Goal: Find specific page/section: Find specific page/section

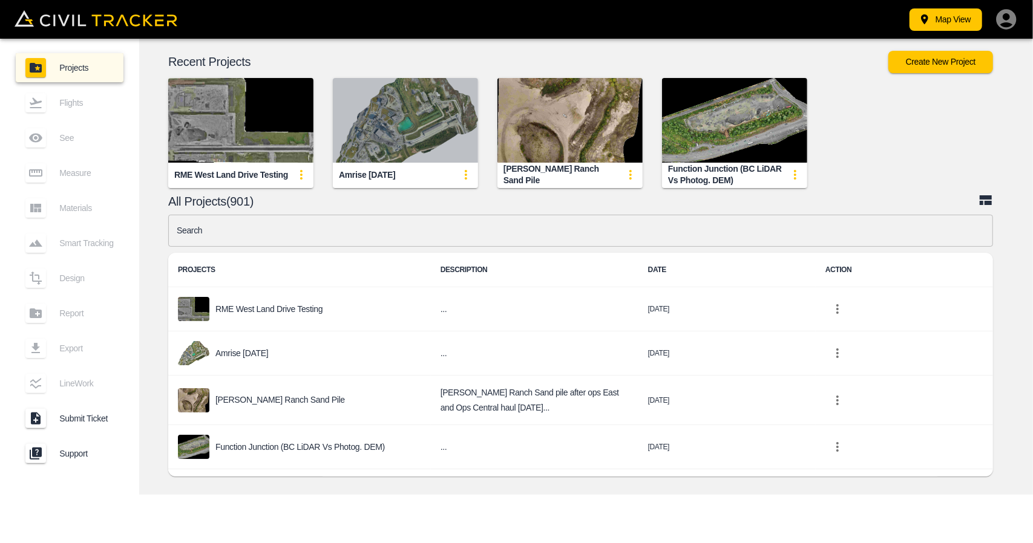
click at [423, 97] on img "button" at bounding box center [405, 120] width 145 height 85
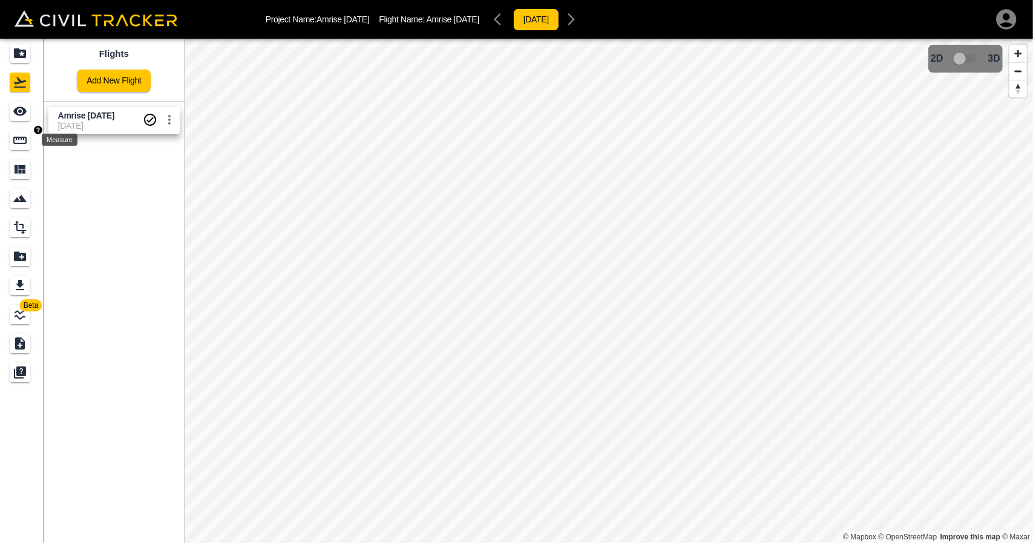
click at [24, 134] on icon "Measure" at bounding box center [20, 140] width 15 height 15
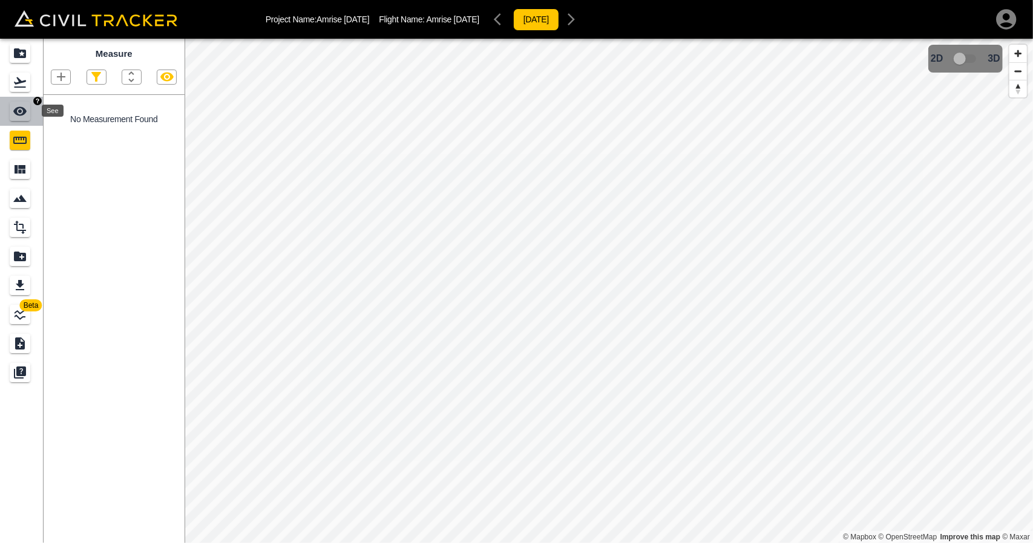
click at [22, 120] on div "See" at bounding box center [20, 111] width 21 height 19
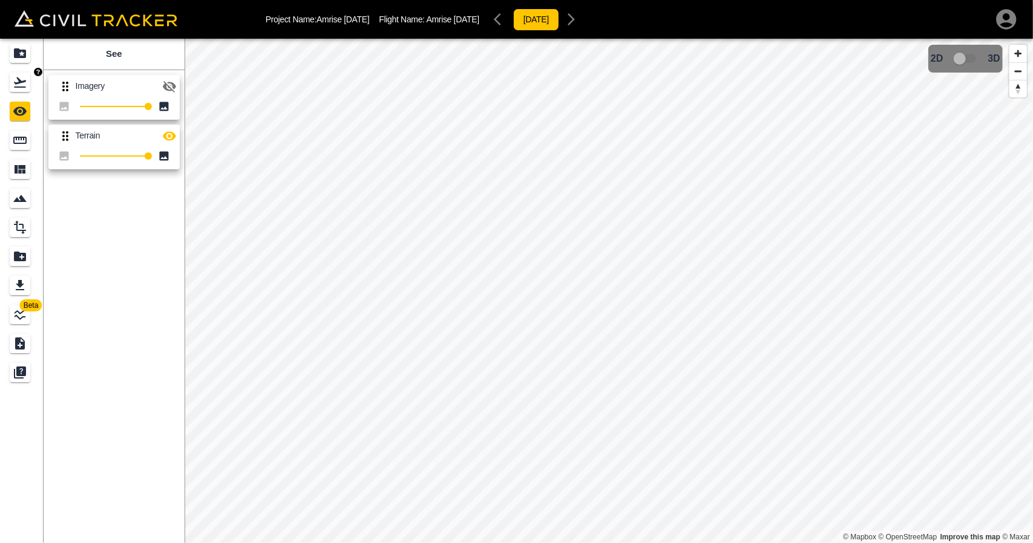
click at [2, 77] on link at bounding box center [22, 82] width 44 height 29
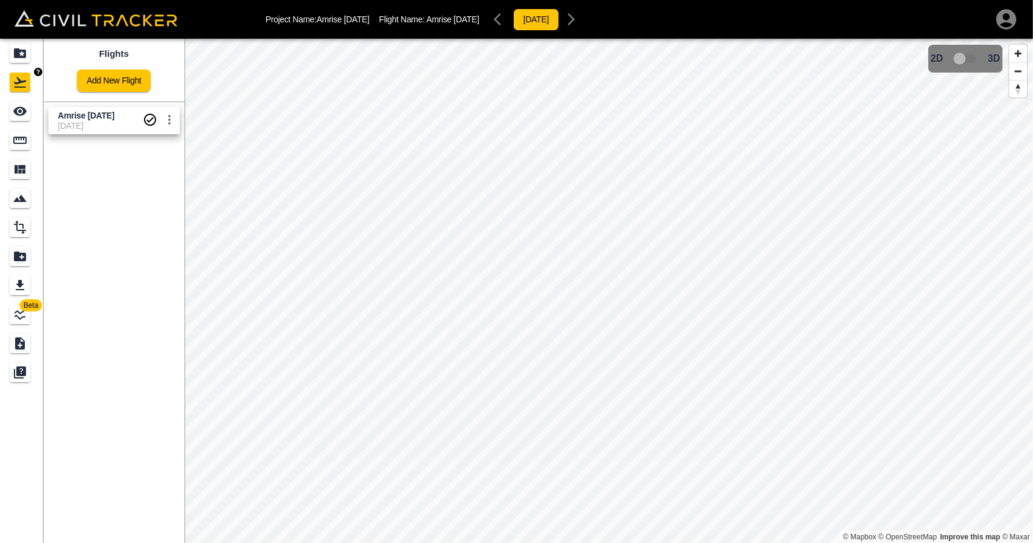
click at [14, 55] on icon "Projects" at bounding box center [20, 53] width 12 height 10
